Goal: Information Seeking & Learning: Check status

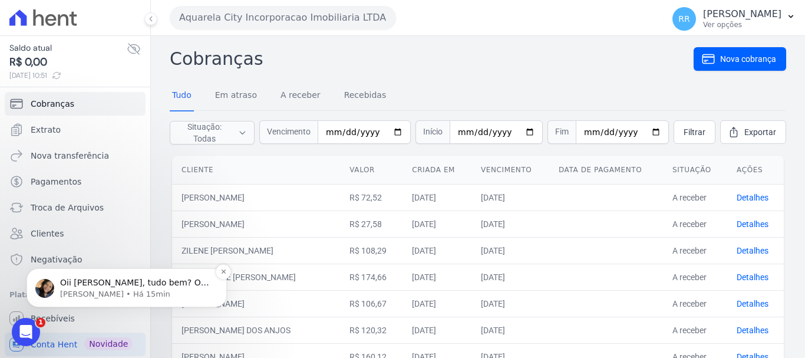
click at [91, 288] on p "Oii Renato, tudo bem? O arquivo foi gerado e deu erro ao tentar acessar, ou no …" at bounding box center [136, 283] width 152 height 12
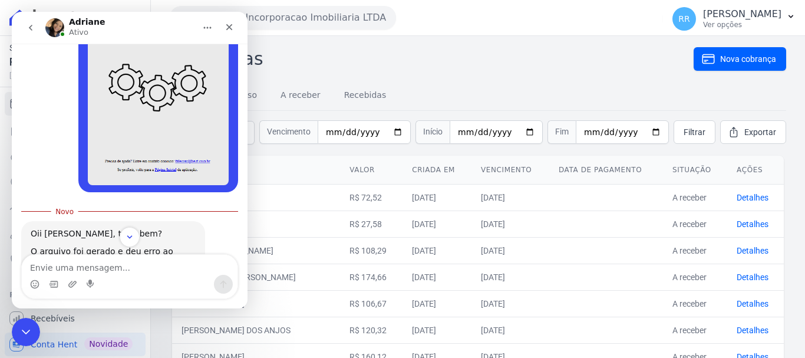
scroll to position [1556, 0]
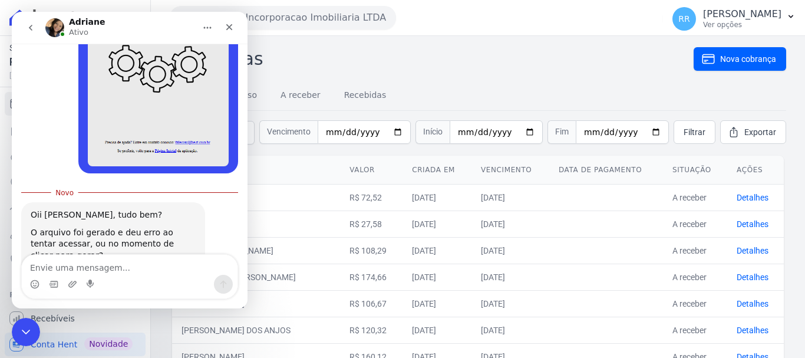
click at [222, 32] on div "Fechar" at bounding box center [229, 27] width 21 height 21
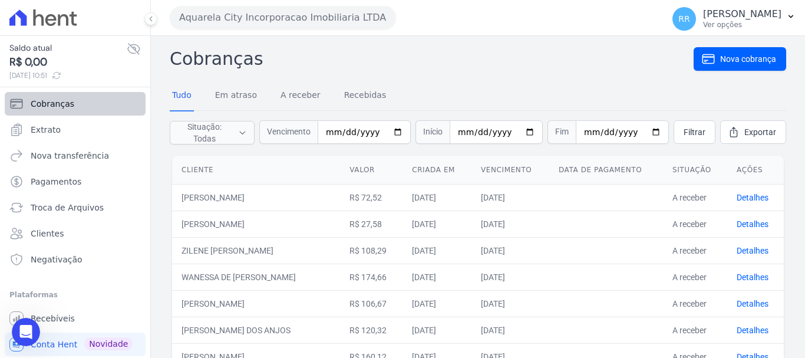
scroll to position [1536, 0]
drag, startPoint x: 262, startPoint y: 7, endPoint x: 262, endPoint y: 24, distance: 17.1
click at [262, 11] on button "Aquarela City Incorporacao Imobiliaria LTDA" at bounding box center [283, 18] width 226 height 24
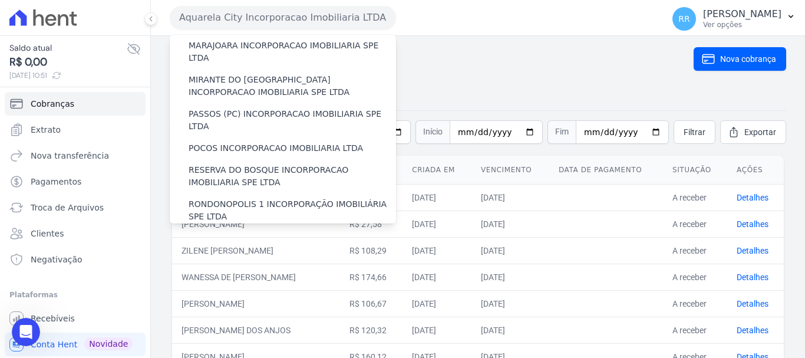
scroll to position [515, 0]
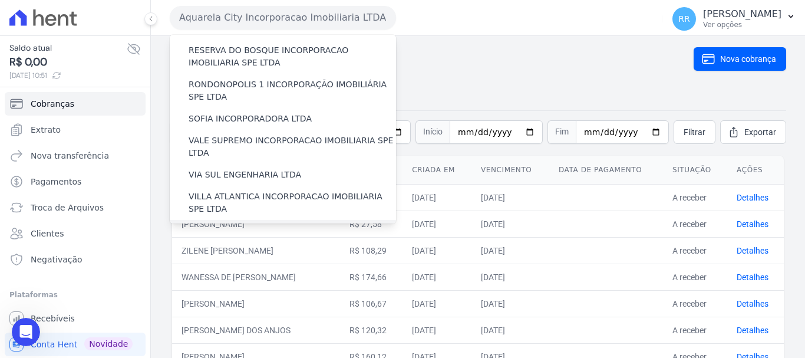
click at [248, 225] on label "[GEOGRAPHIC_DATA] INCORPORACAO IMOBILIARIA SPE LTDA" at bounding box center [293, 237] width 208 height 25
click at [0, 0] on input "[GEOGRAPHIC_DATA] INCORPORACAO IMOBILIARIA SPE LTDA" at bounding box center [0, 0] width 0 height 0
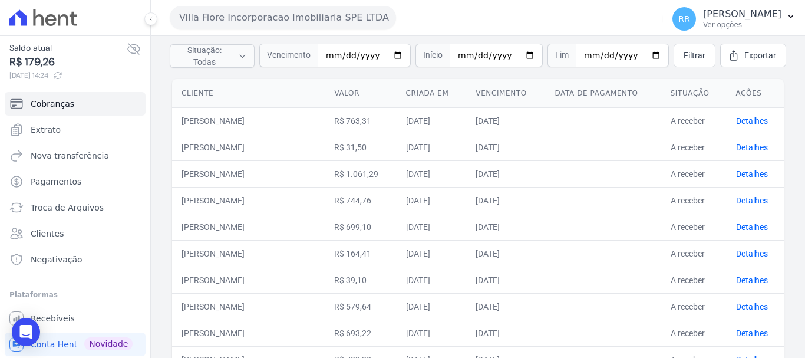
scroll to position [59, 0]
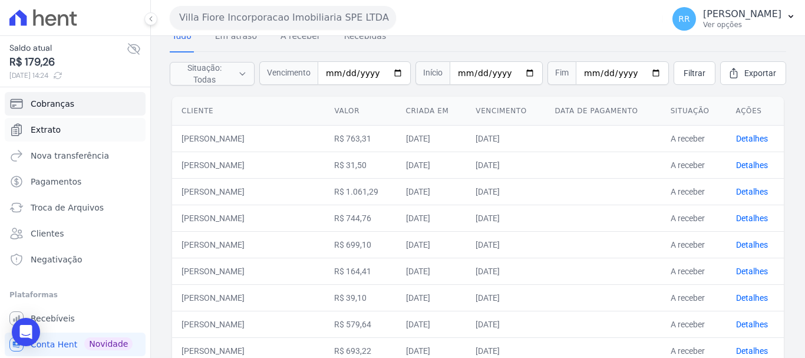
click at [48, 126] on span "Extrato" at bounding box center [46, 130] width 30 height 12
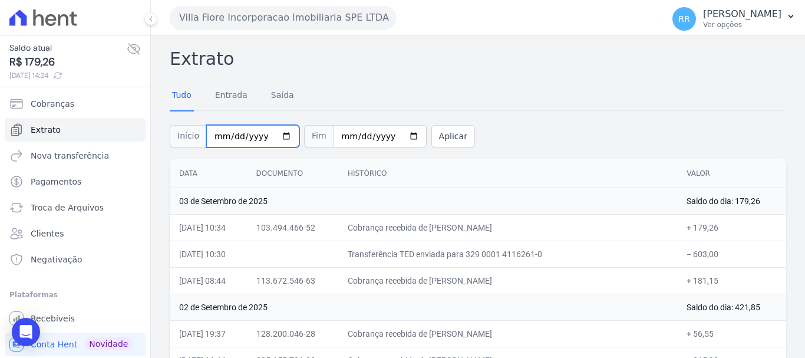
click at [219, 135] on input "2025-09-01" at bounding box center [252, 136] width 93 height 22
type input "2025-09-07"
type input "0020-08-07"
type input "[DATE]"
click at [443, 140] on button "Aplicar" at bounding box center [454, 136] width 44 height 22
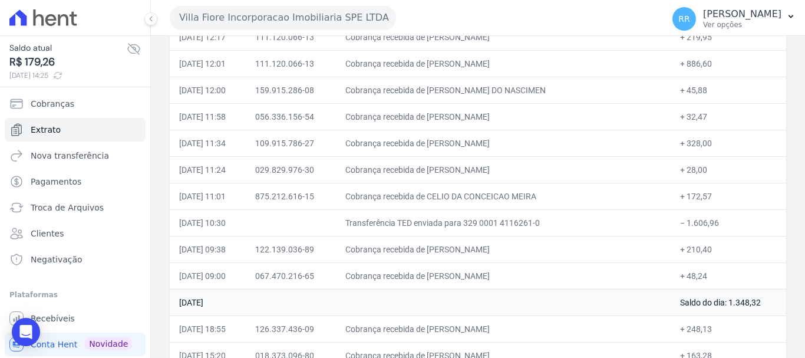
scroll to position [3846, 0]
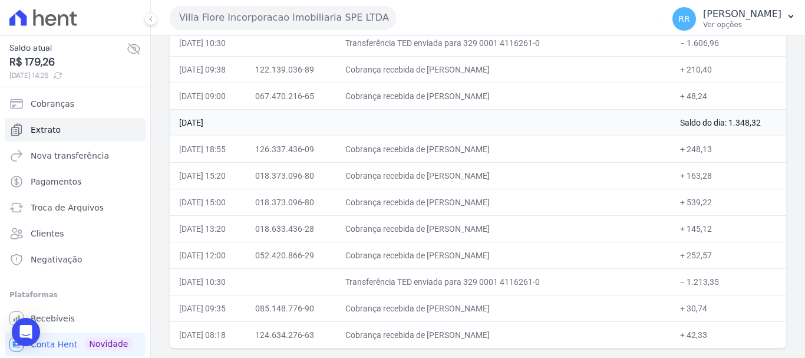
drag, startPoint x: 507, startPoint y: 256, endPoint x: 667, endPoint y: 252, distance: 159.8
click at [667, 252] on tr "[DATE] 12:00 052.420.866-29 Cobrança recebida de GLEIDSON DA [PERSON_NAME] + 25…" at bounding box center [478, 255] width 617 height 27
click at [321, 17] on button "Villa Fiore Incorporacao Imobiliaria SPE LTDA" at bounding box center [283, 18] width 226 height 24
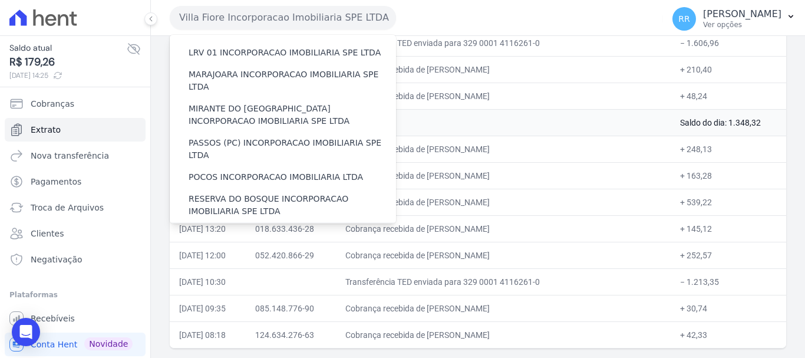
scroll to position [295, 0]
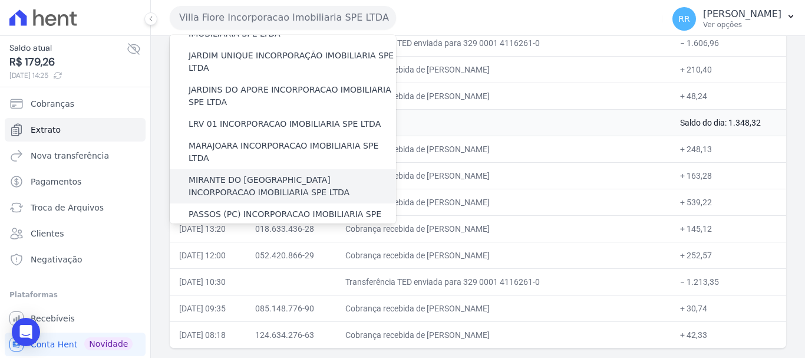
click at [212, 174] on label "MIRANTE DO [GEOGRAPHIC_DATA] INCORPORACAO IMOBILIARIA SPE LTDA" at bounding box center [293, 186] width 208 height 25
click at [0, 0] on input "MIRANTE DO [GEOGRAPHIC_DATA] INCORPORACAO IMOBILIARIA SPE LTDA" at bounding box center [0, 0] width 0 height 0
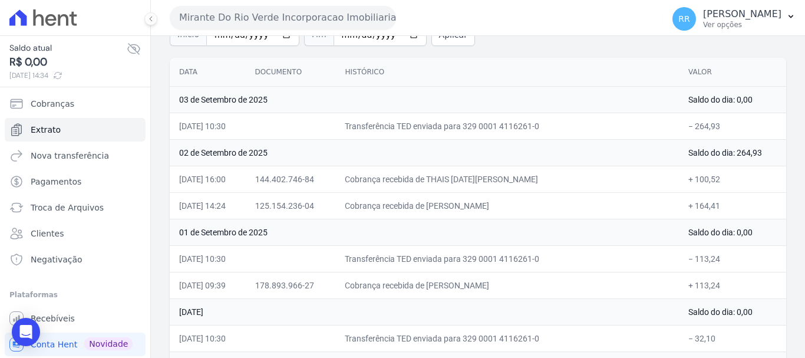
scroll to position [0, 0]
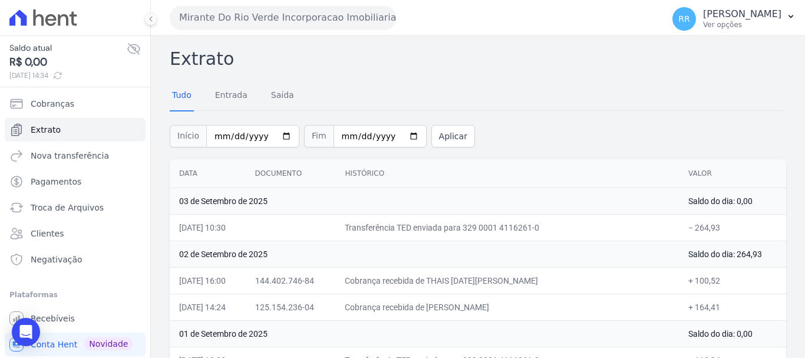
click at [583, 335] on td "01 de Setembro de 2025" at bounding box center [424, 333] width 509 height 27
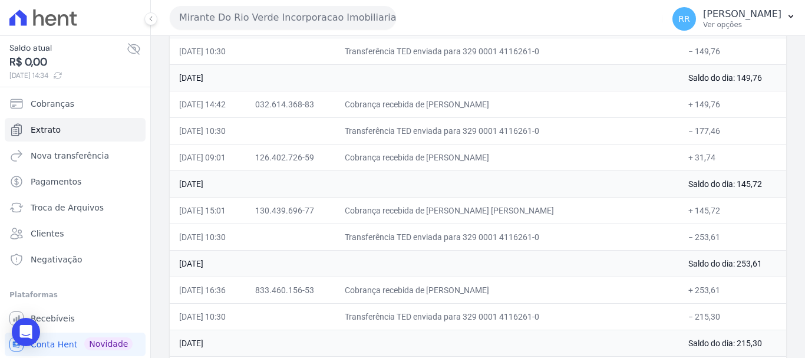
scroll to position [1131, 0]
click at [203, 16] on button "Mirante Do Rio Verde Incorporacao Imobiliaria SPE LTDA" at bounding box center [283, 18] width 226 height 24
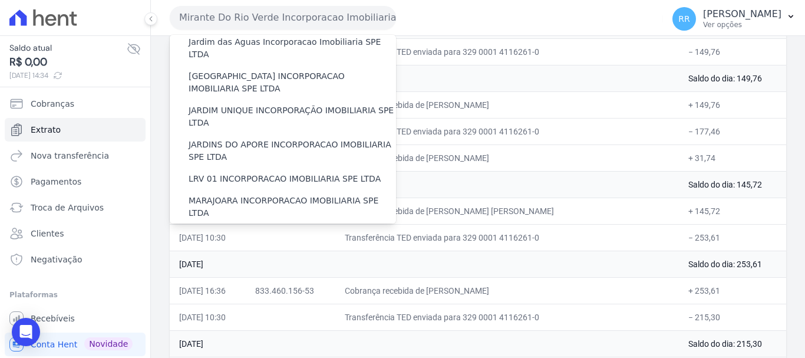
scroll to position [59, 0]
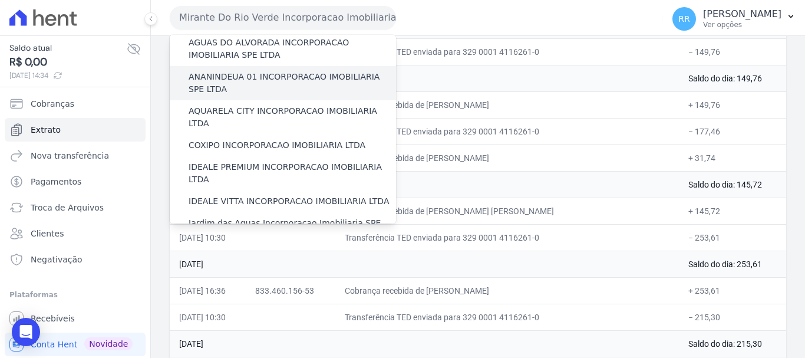
click at [241, 79] on label "ANANINDEUA 01 INCORPORACAO IMOBILIARIA SPE LTDA" at bounding box center [293, 83] width 208 height 25
click at [0, 0] on input "ANANINDEUA 01 INCORPORACAO IMOBILIARIA SPE LTDA" at bounding box center [0, 0] width 0 height 0
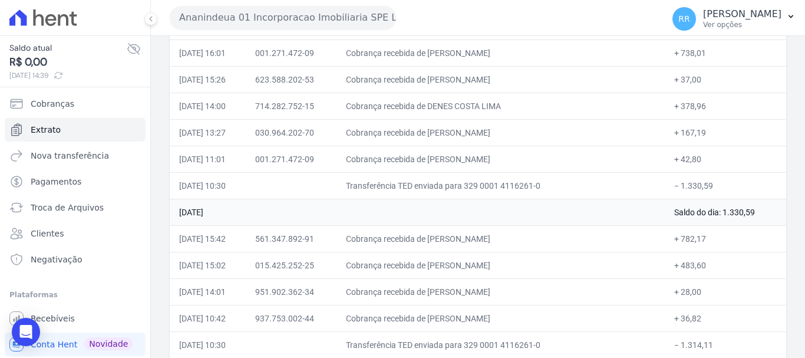
scroll to position [1533, 0]
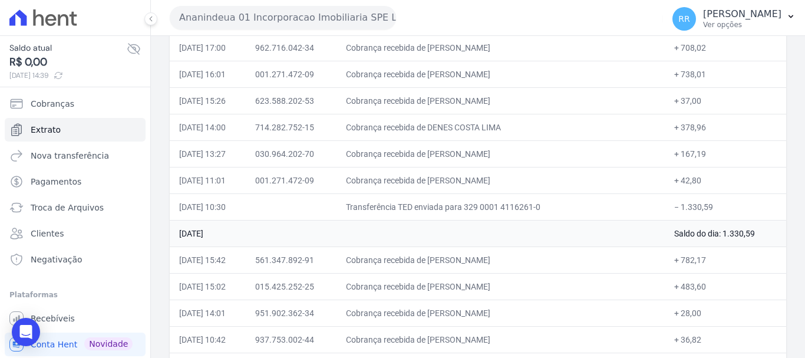
drag, startPoint x: 471, startPoint y: 182, endPoint x: 592, endPoint y: 180, distance: 120.9
click at [592, 180] on td "Cobrança recebida de [PERSON_NAME]" at bounding box center [501, 180] width 328 height 27
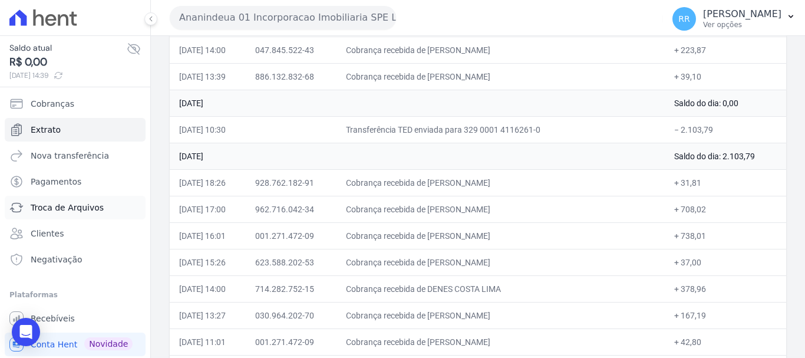
scroll to position [1356, 0]
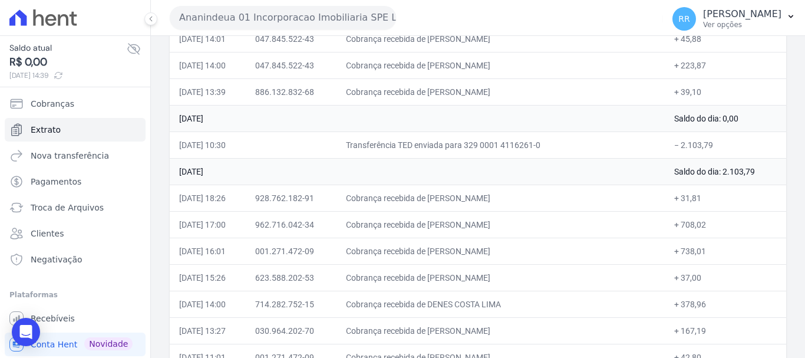
click at [298, 13] on button "Ananindeua 01 Incorporacao Imobiliaria SPE LTDA" at bounding box center [283, 18] width 226 height 24
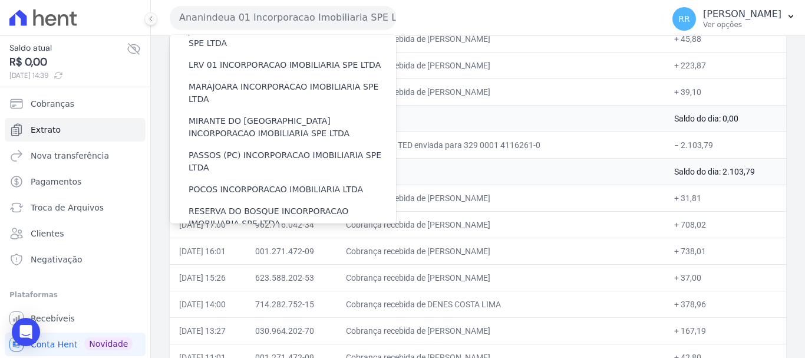
scroll to position [413, 0]
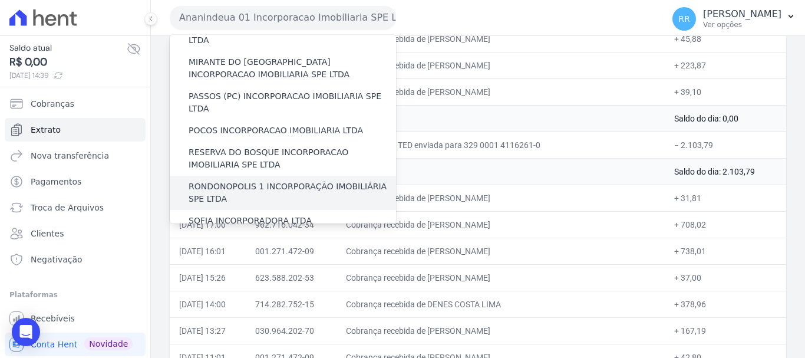
click at [259, 236] on label "VALE SUPREMO INCORPORACAO IMOBILIARIA SPE LTDA" at bounding box center [293, 248] width 208 height 25
click at [0, 0] on input "VALE SUPREMO INCORPORACAO IMOBILIARIA SPE LTDA" at bounding box center [0, 0] width 0 height 0
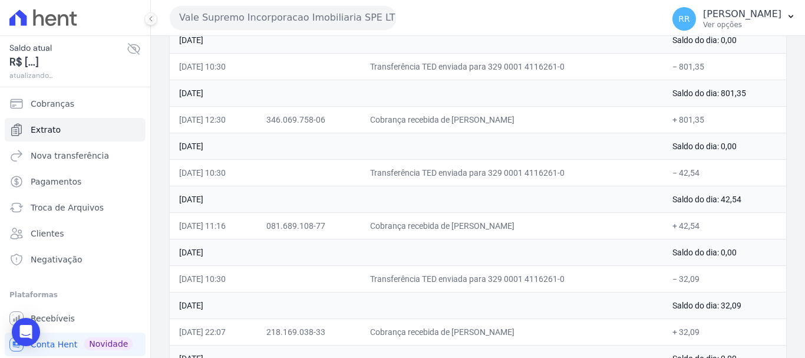
scroll to position [295, 0]
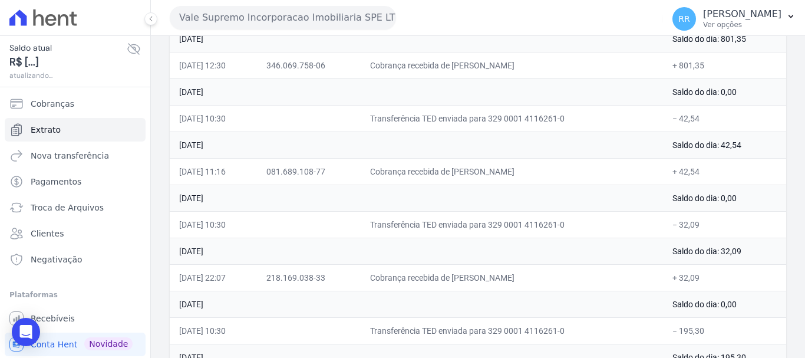
drag, startPoint x: 501, startPoint y: 173, endPoint x: 662, endPoint y: 173, distance: 161.0
click at [662, 173] on td "Cobrança recebida de [PERSON_NAME]" at bounding box center [512, 171] width 302 height 27
click at [615, 181] on td "Cobrança recebida de [PERSON_NAME]" at bounding box center [512, 171] width 302 height 27
drag, startPoint x: 459, startPoint y: 167, endPoint x: 590, endPoint y: 173, distance: 131.6
click at [590, 173] on td "Cobrança recebida de [PERSON_NAME]" at bounding box center [512, 171] width 302 height 27
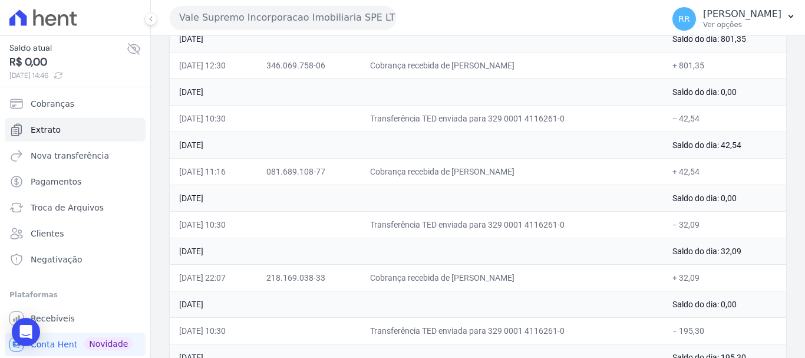
click at [274, 14] on button "Vale Supremo Incorporacao Imobiliaria SPE LTDA" at bounding box center [283, 18] width 226 height 24
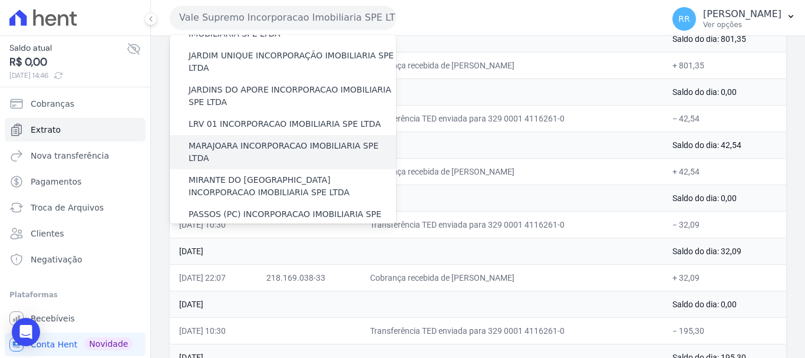
click at [310, 140] on label "MARAJOARA INCORPORACAO IMOBILIARIA SPE LTDA" at bounding box center [293, 152] width 208 height 25
click at [0, 0] on input "MARAJOARA INCORPORACAO IMOBILIARIA SPE LTDA" at bounding box center [0, 0] width 0 height 0
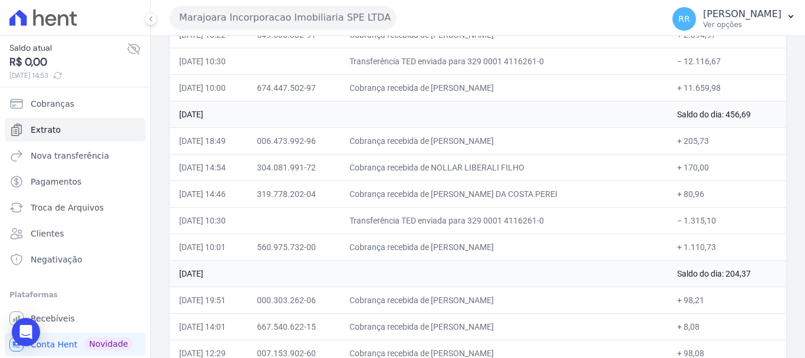
scroll to position [2036, 0]
